Goal: Understand process/instructions

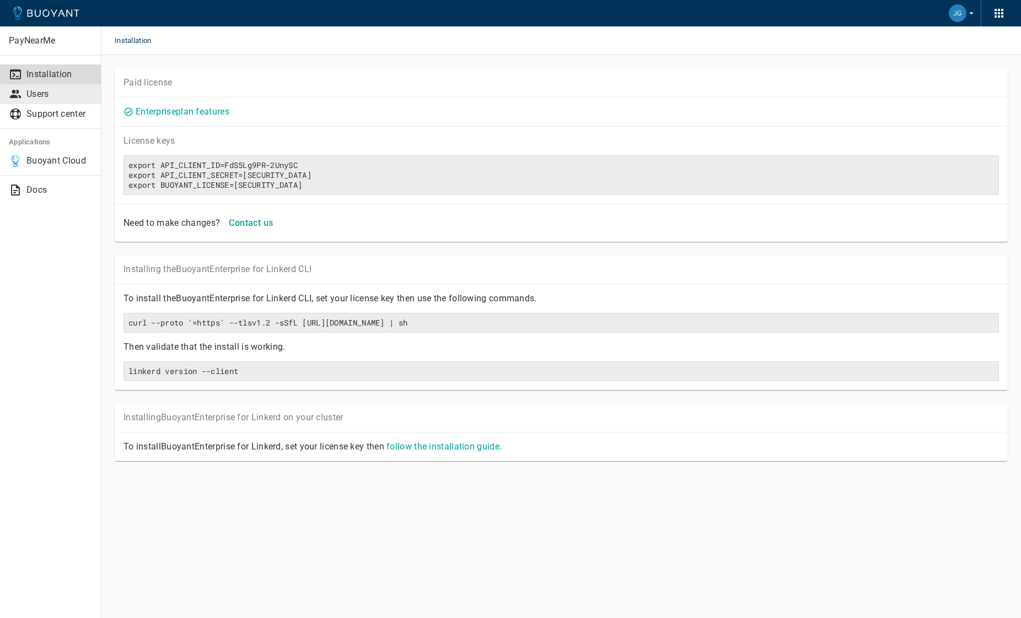
click at [48, 92] on p "Users" at bounding box center [59, 94] width 66 height 11
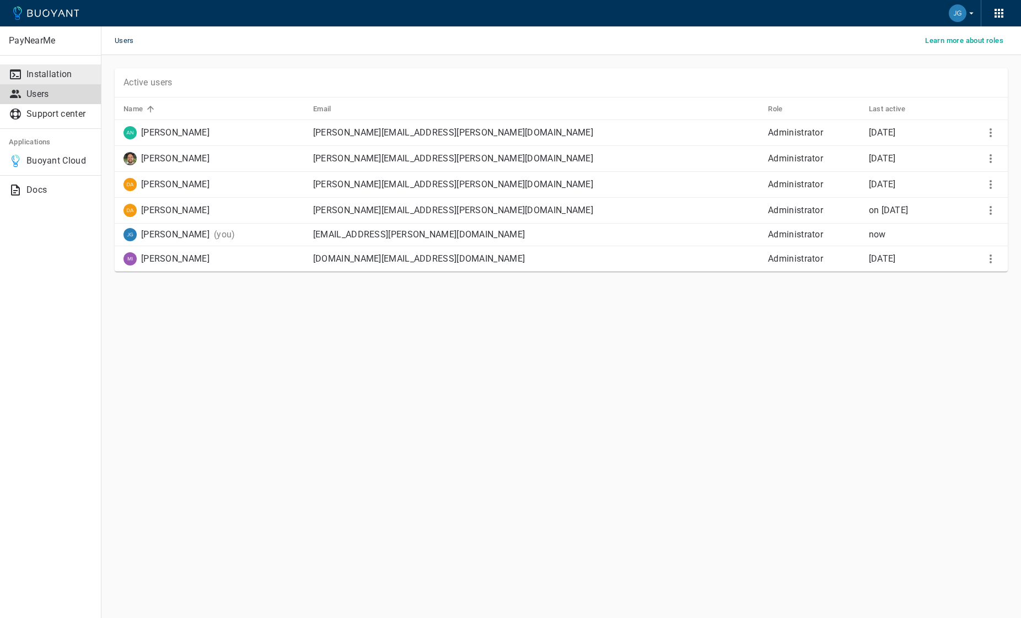
click at [41, 72] on p "Installation" at bounding box center [59, 74] width 66 height 11
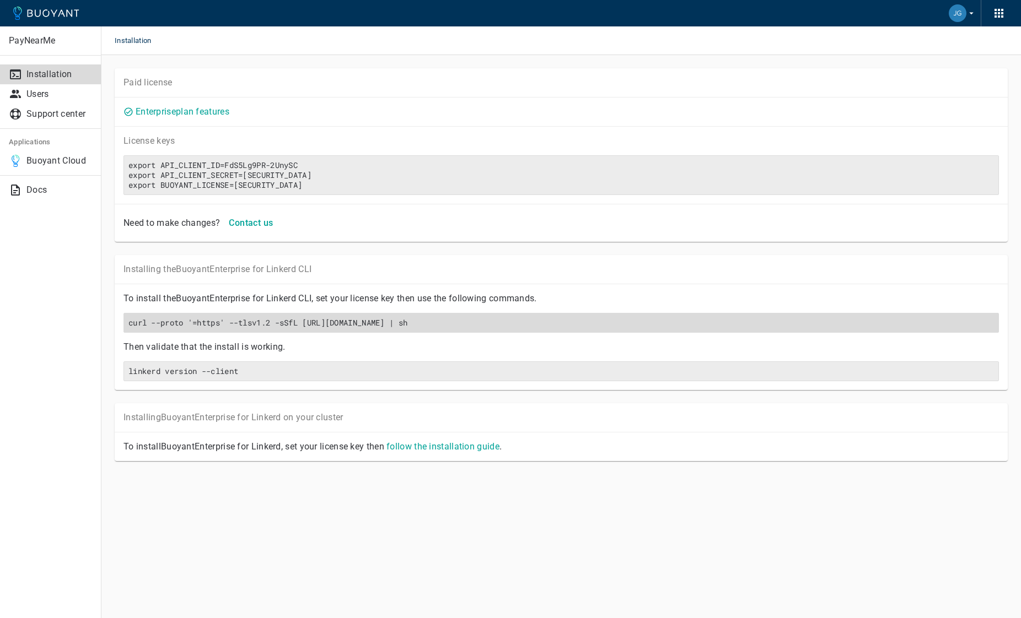
click at [605, 331] on div "curl --proto '=https' --tlsv1.2 -sSfL [URL][DOMAIN_NAME] | sh" at bounding box center [560, 323] width 875 height 20
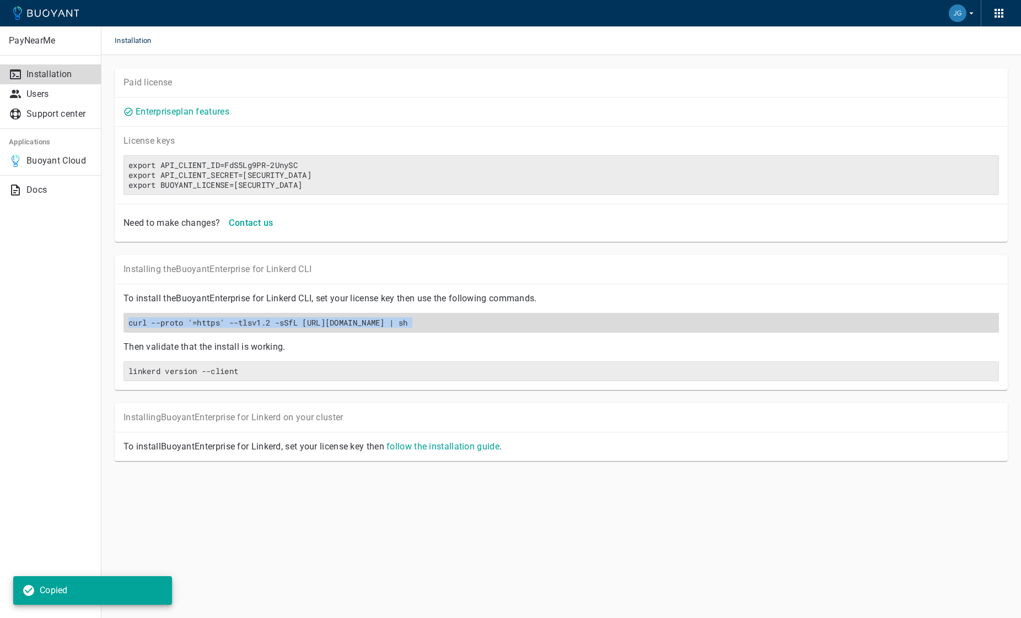
click at [445, 321] on h6 "curl --proto '=https' --tlsv1.2 -sSfL [URL][DOMAIN_NAME] | sh" at bounding box center [560, 323] width 865 height 10
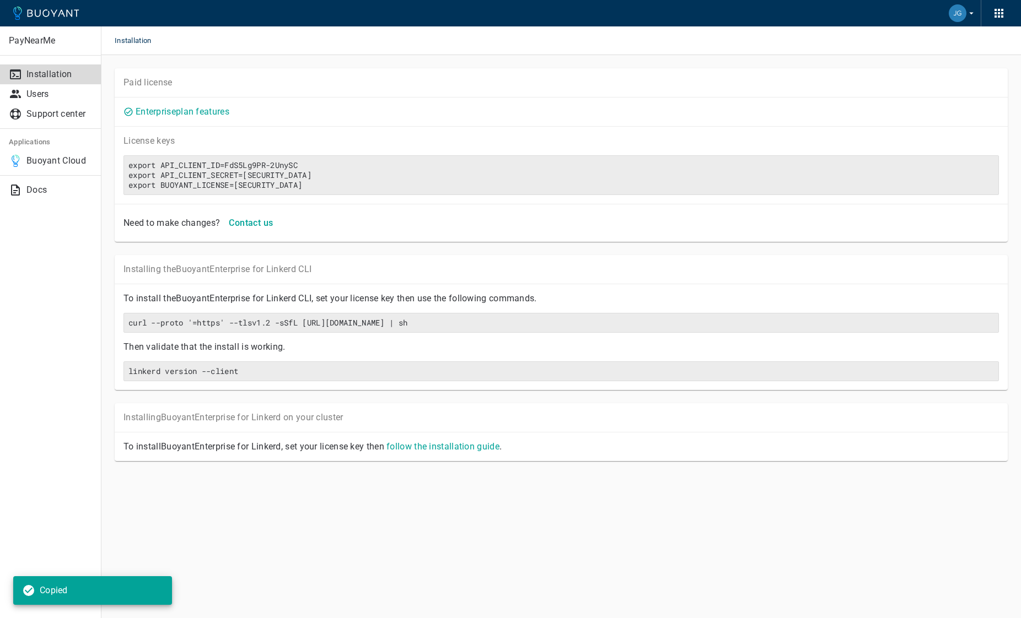
click at [451, 353] on div "linkerd version --client" at bounding box center [557, 367] width 884 height 29
